Goal: Information Seeking & Learning: Find specific fact

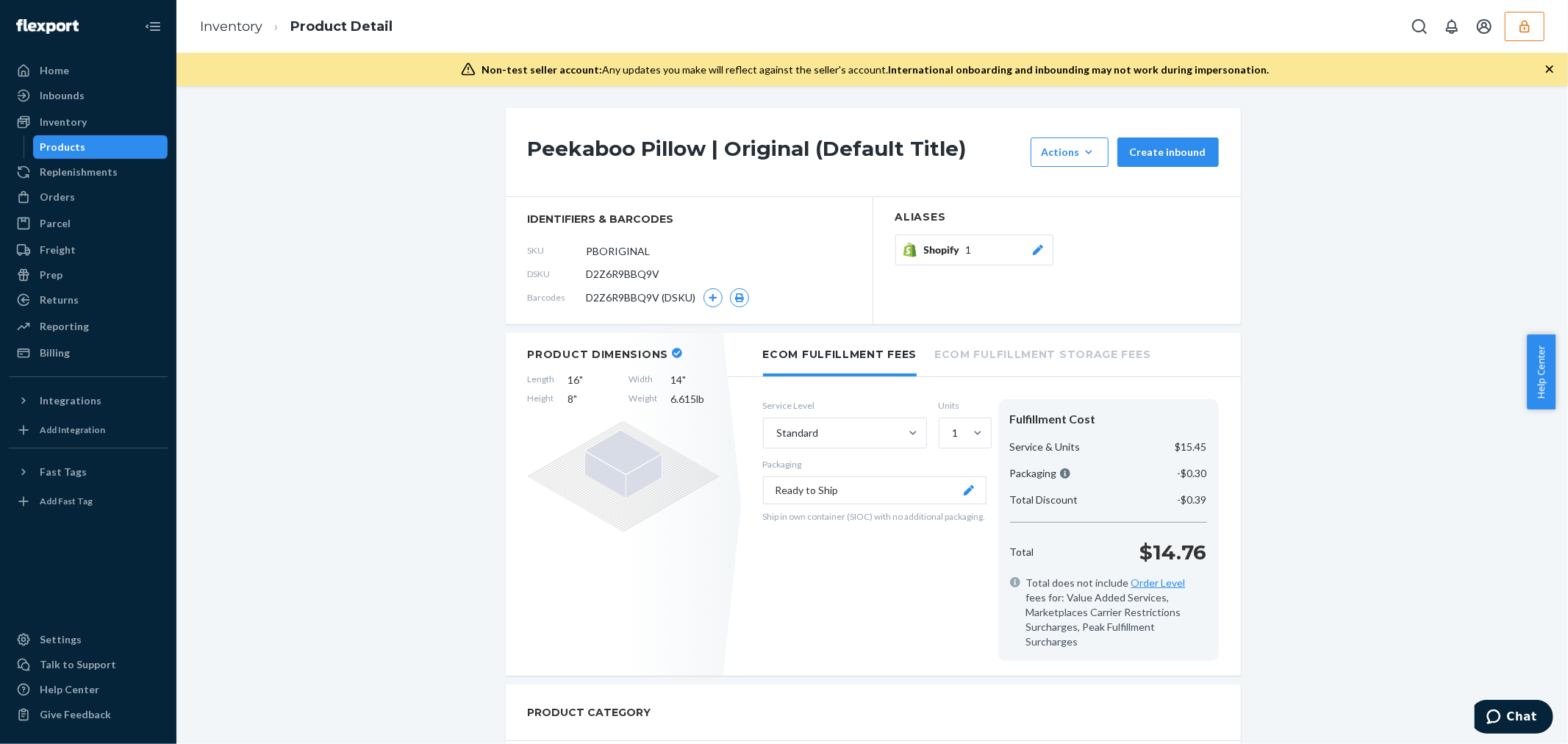
click at [1535, 30] on button "button" at bounding box center [1524, 27] width 40 height 30
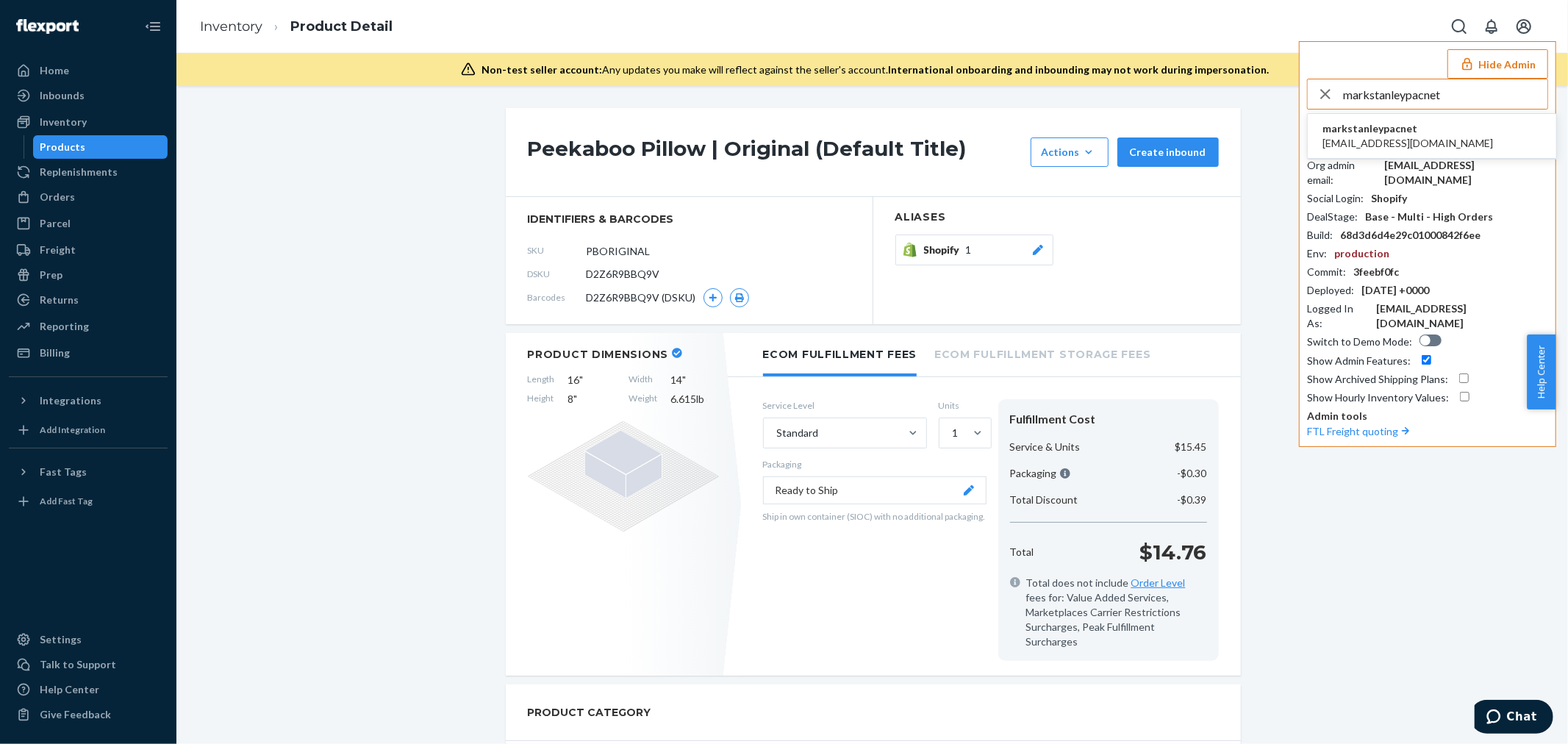
type input "markstanleypacnet"
click at [1457, 128] on li "markstanleypacnet [EMAIL_ADDRESS][DOMAIN_NAME]" at bounding box center [1431, 137] width 248 height 45
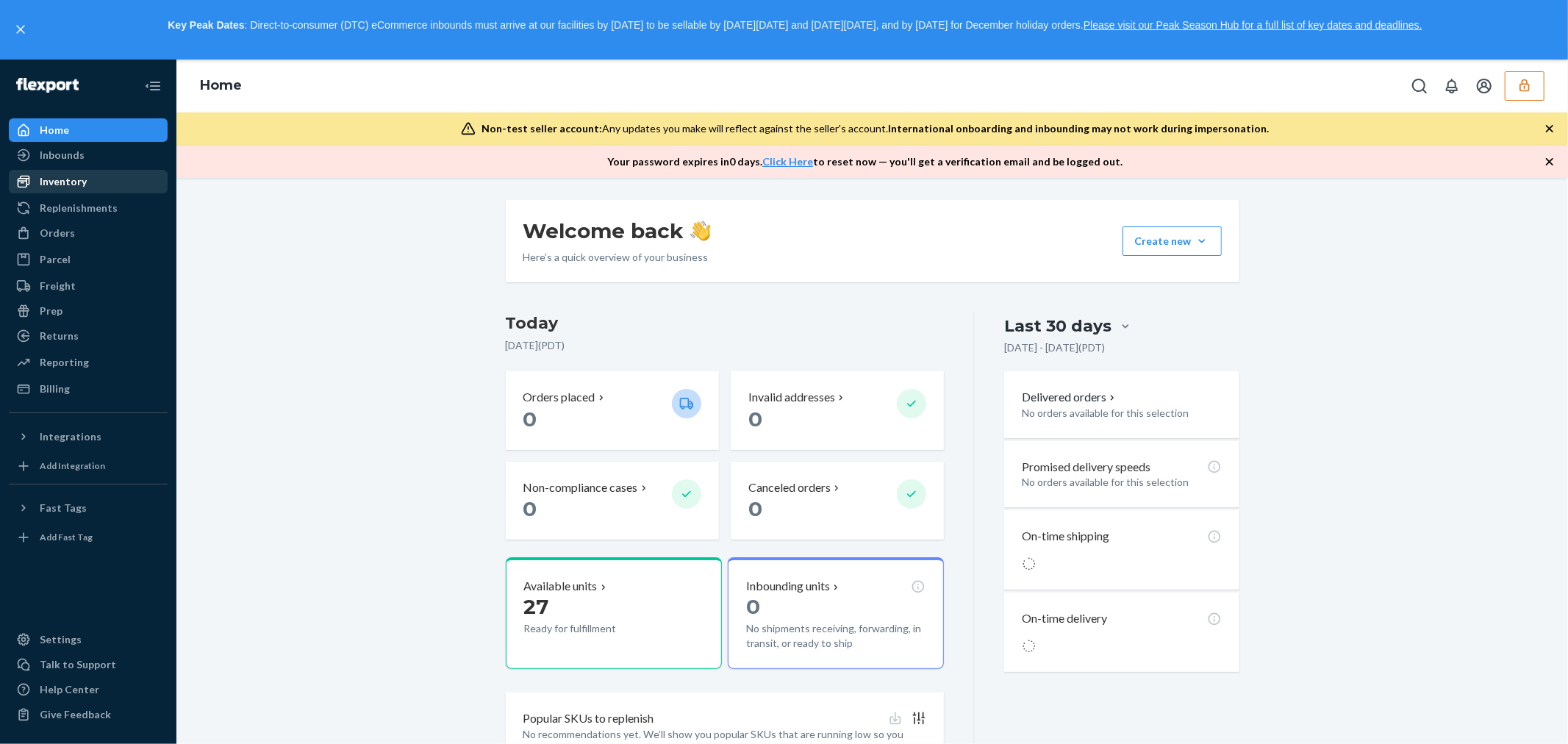
click at [97, 179] on div "Inventory" at bounding box center [88, 181] width 156 height 20
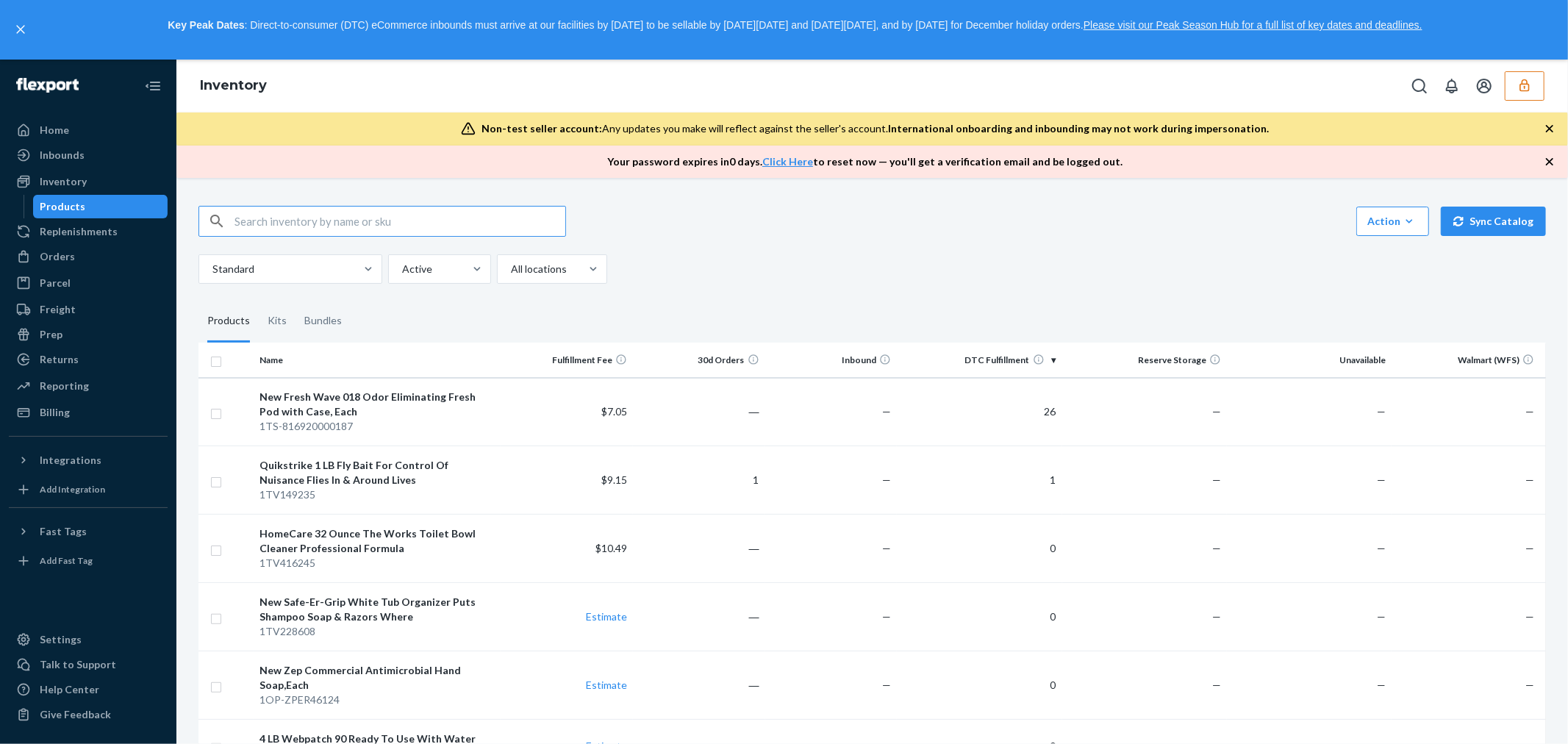
click at [343, 224] on input "text" at bounding box center [400, 221] width 331 height 30
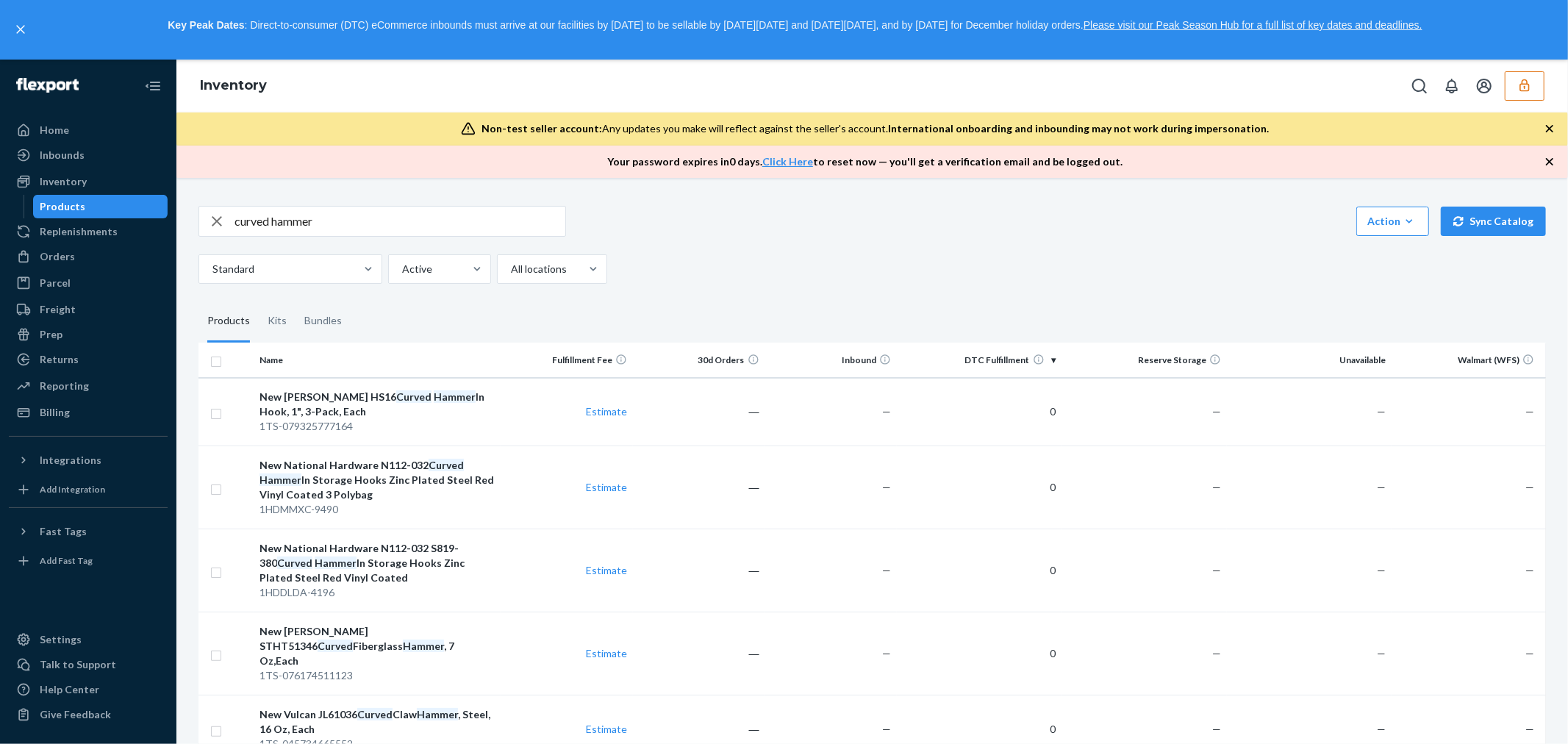
click at [384, 217] on input "curved hammer" at bounding box center [400, 221] width 331 height 30
paste input "10 oz Curved Claw Wood Handle H"
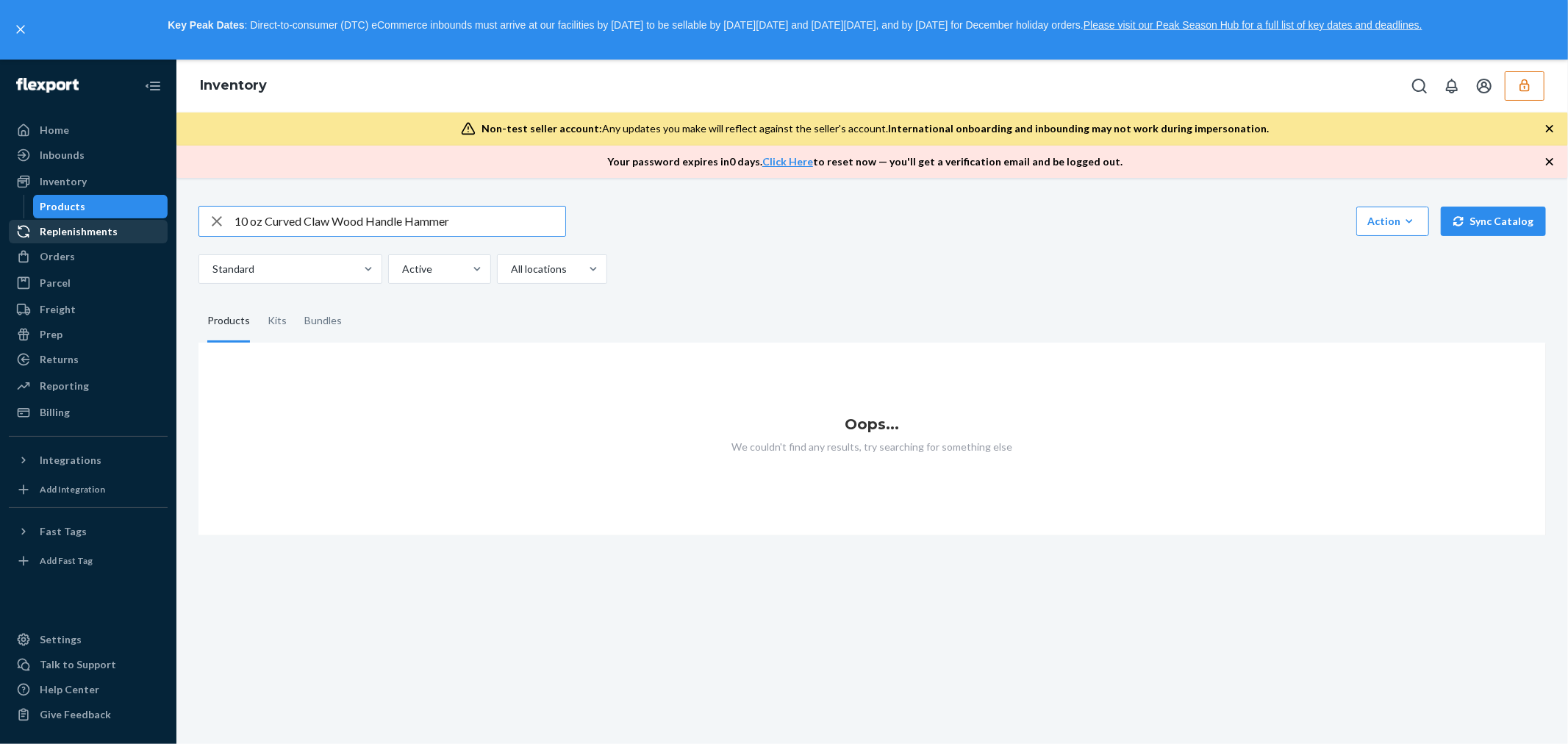
drag, startPoint x: 263, startPoint y: 225, endPoint x: 159, endPoint y: 238, distance: 104.8
click at [163, 239] on div "Home Inbounds Shipping Plans Problems Inventory Products Replenishments Orders …" at bounding box center [784, 402] width 1568 height 684
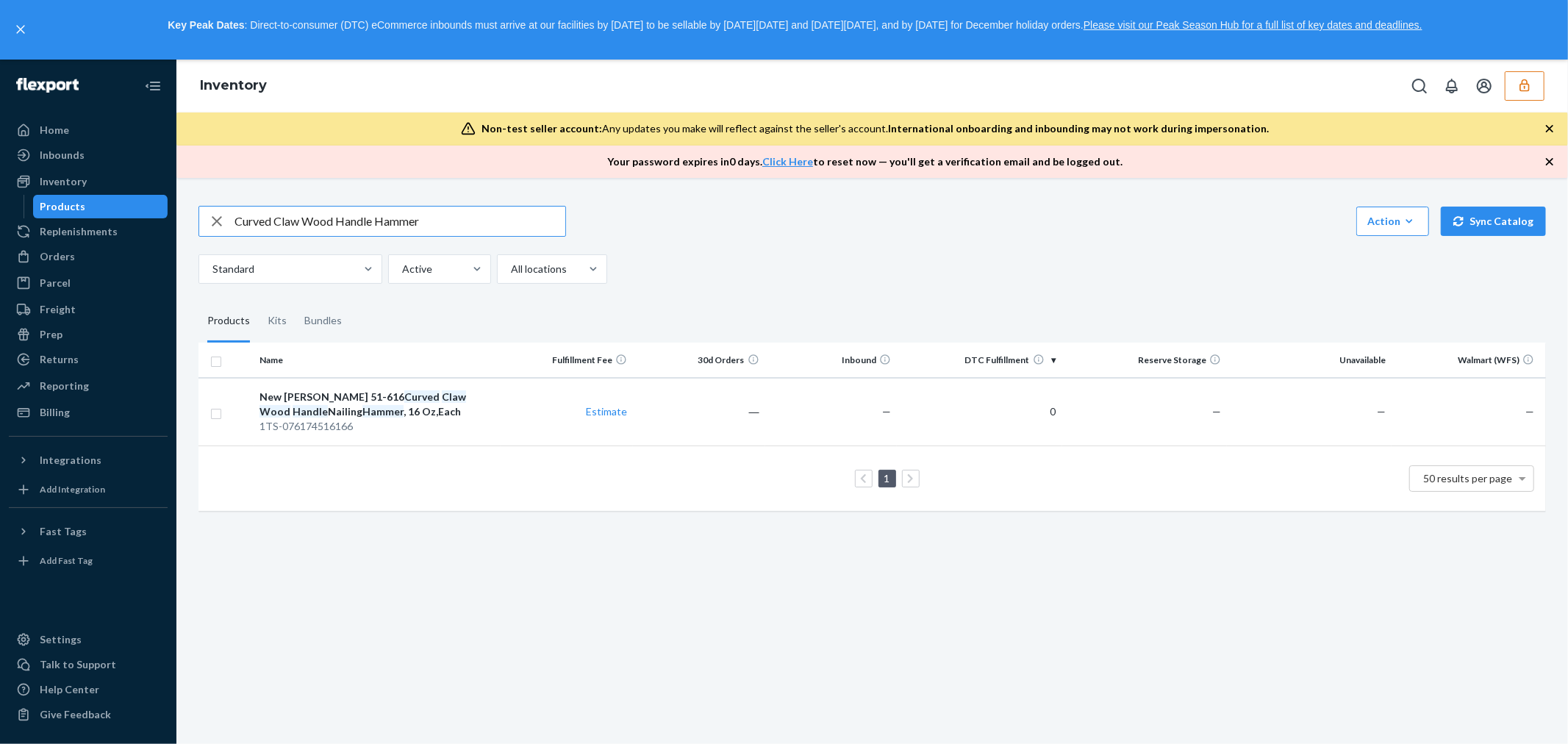
click at [453, 225] on input "Curved Claw Wood Handle Hammer" at bounding box center [400, 221] width 331 height 30
type input "10 Oz"
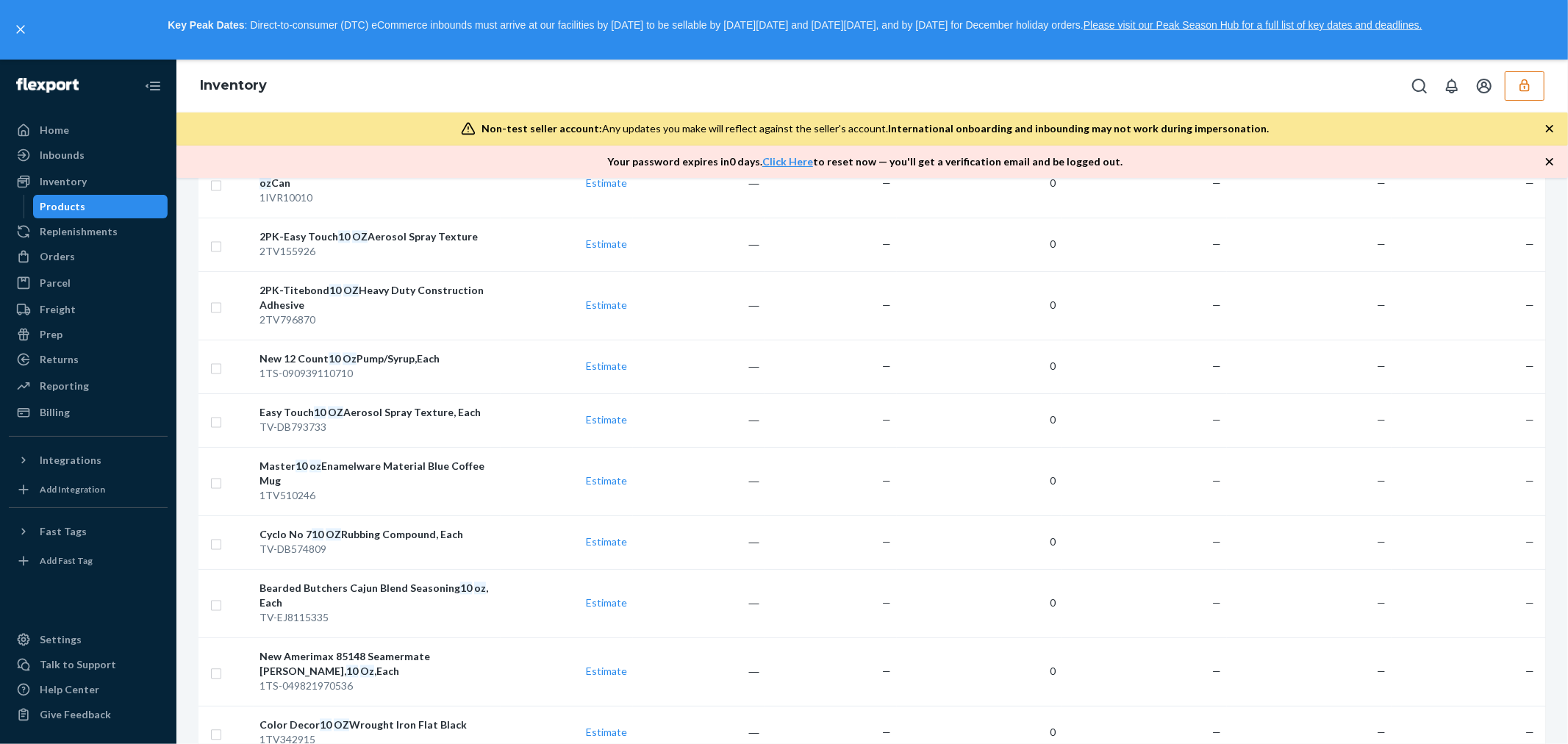
scroll to position [2559, 0]
